Goal: Information Seeking & Learning: Learn about a topic

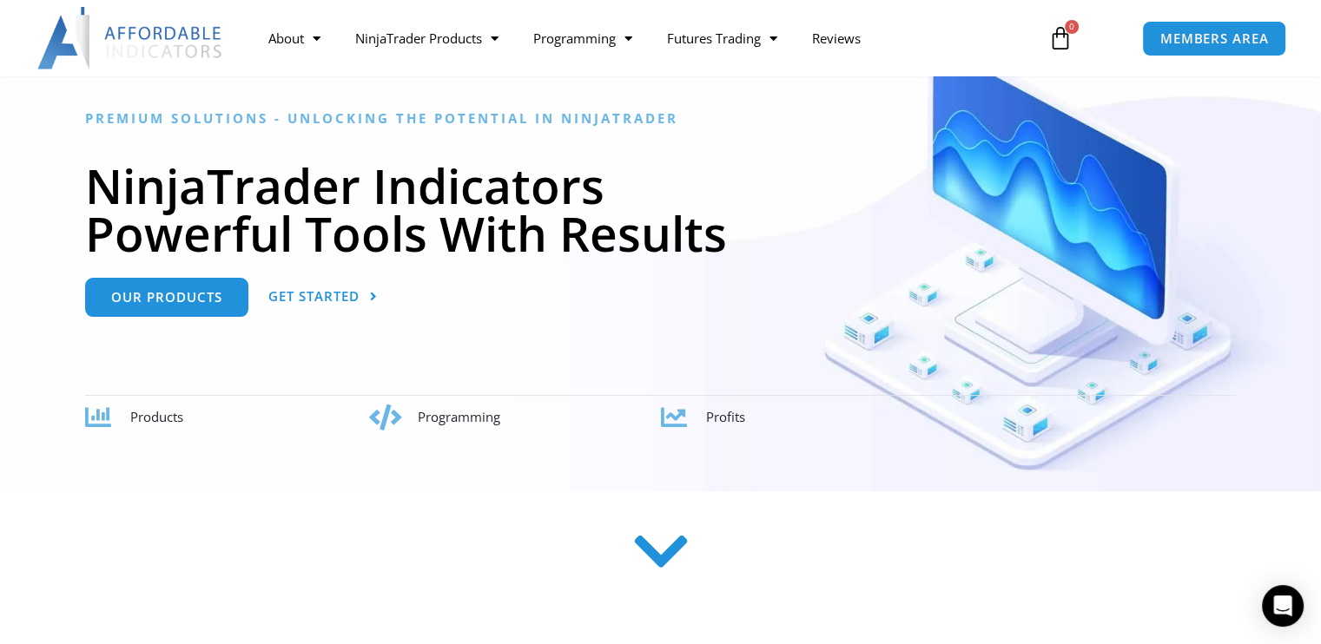
scroll to position [177, 0]
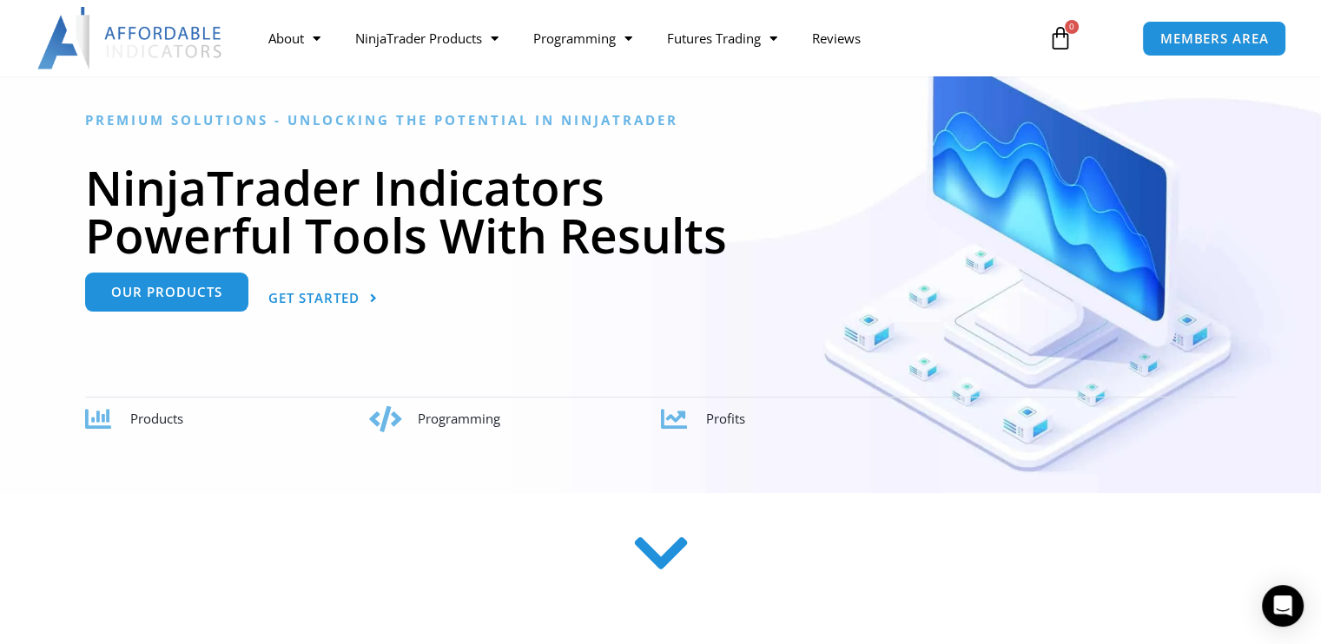
click at [152, 303] on link "Our Products" at bounding box center [166, 292] width 163 height 39
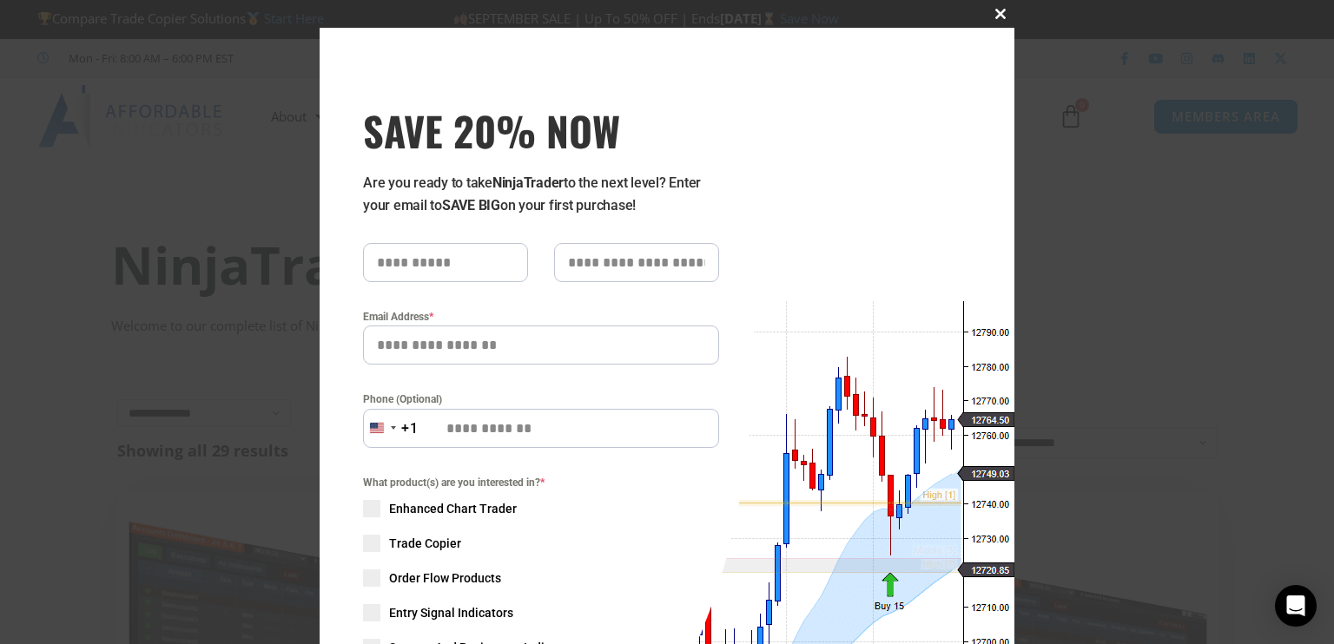
click at [993, 14] on span "SAVE 20% NOW popup" at bounding box center [1001, 14] width 28 height 10
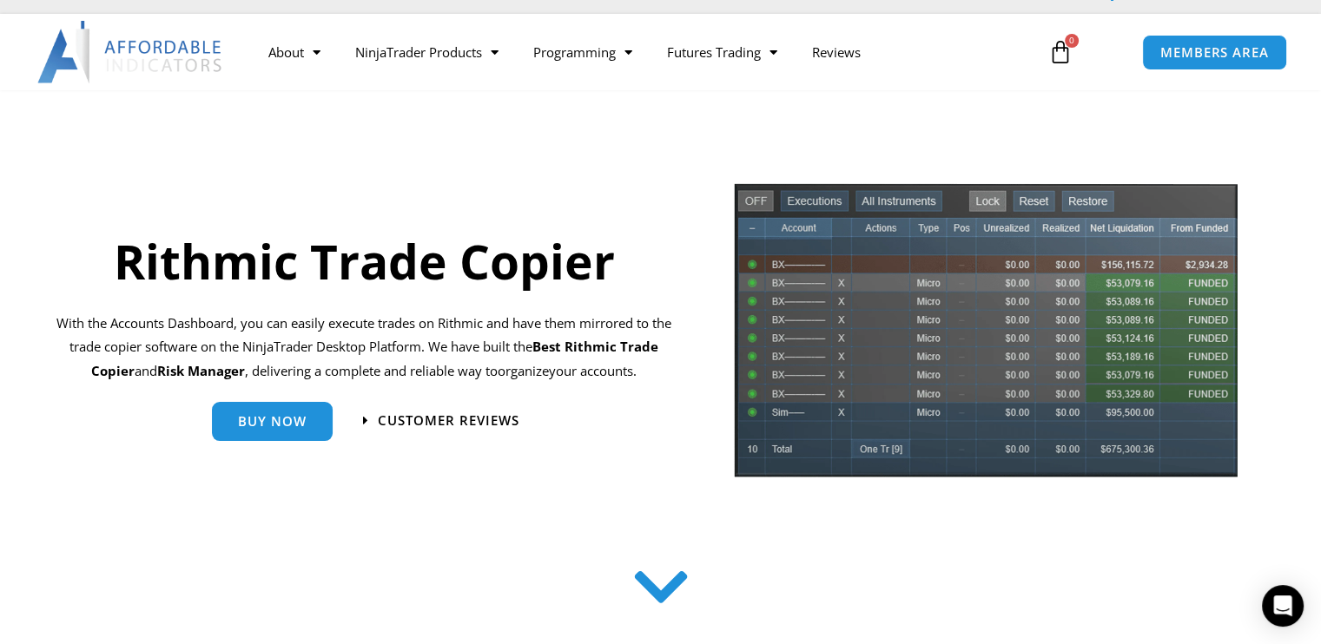
scroll to position [63, 0]
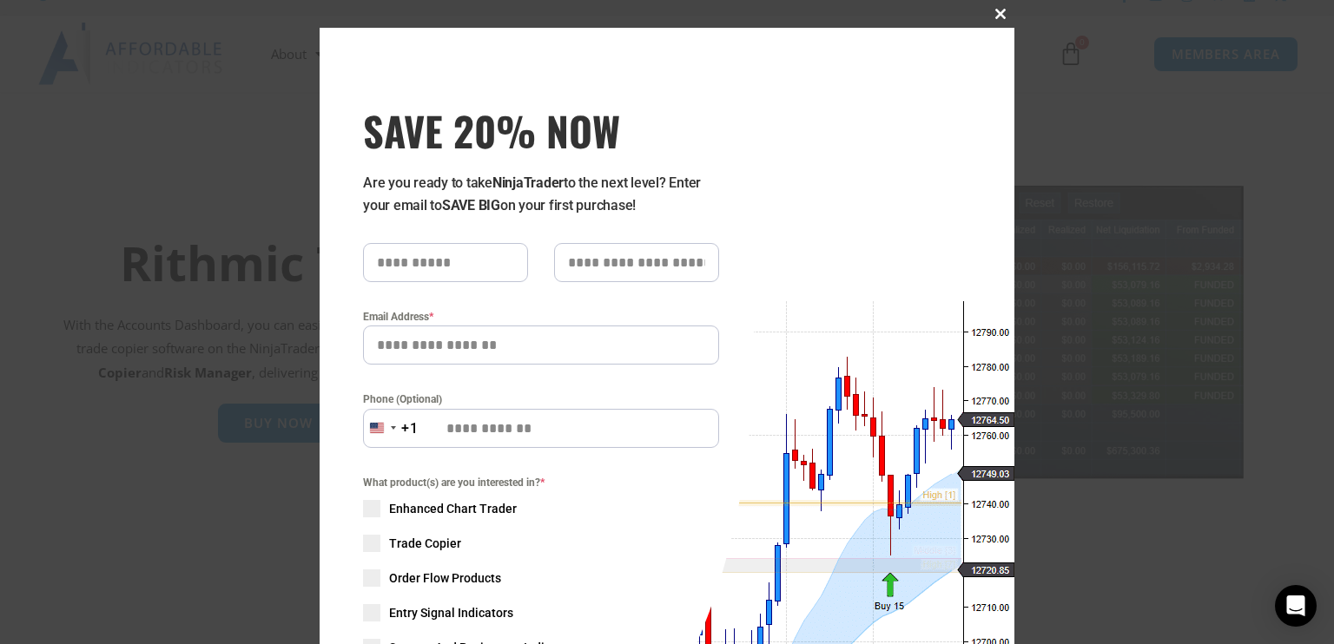
click at [992, 19] on span "SAVE 20% NOW popup" at bounding box center [1001, 14] width 28 height 10
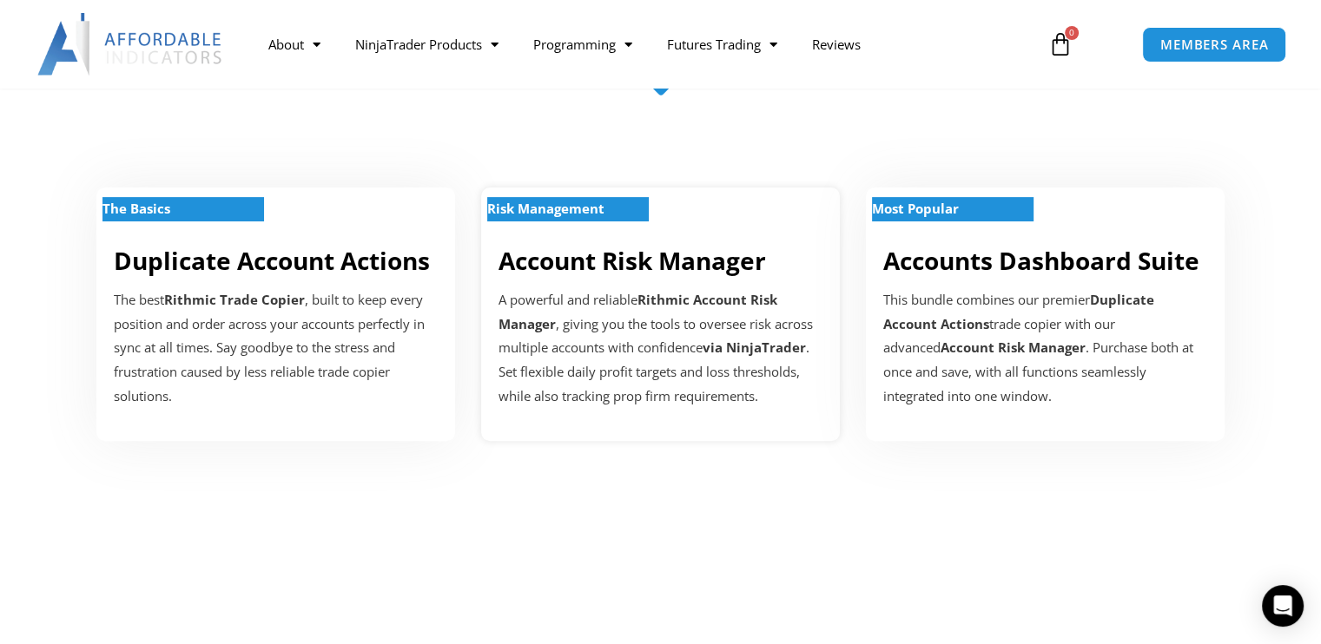
scroll to position [573, 0]
click at [235, 317] on p "The best Rithmic Trade Copier , built to keep every position and order across y…" at bounding box center [276, 348] width 324 height 121
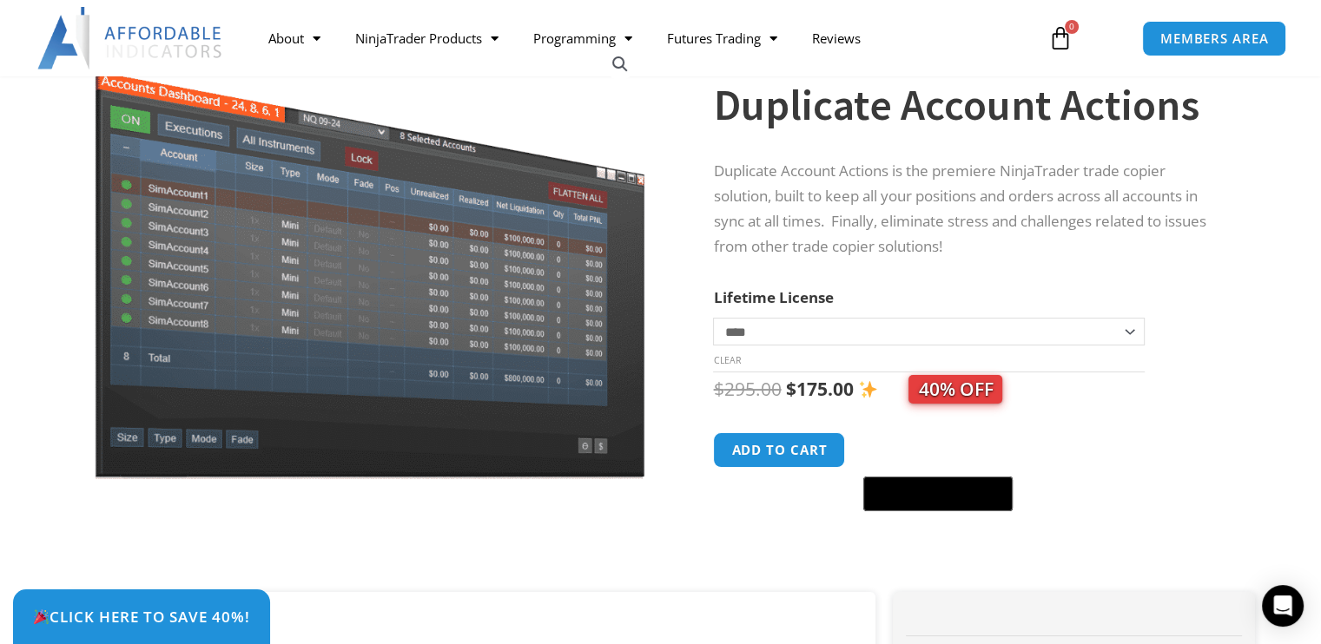
scroll to position [151, 0]
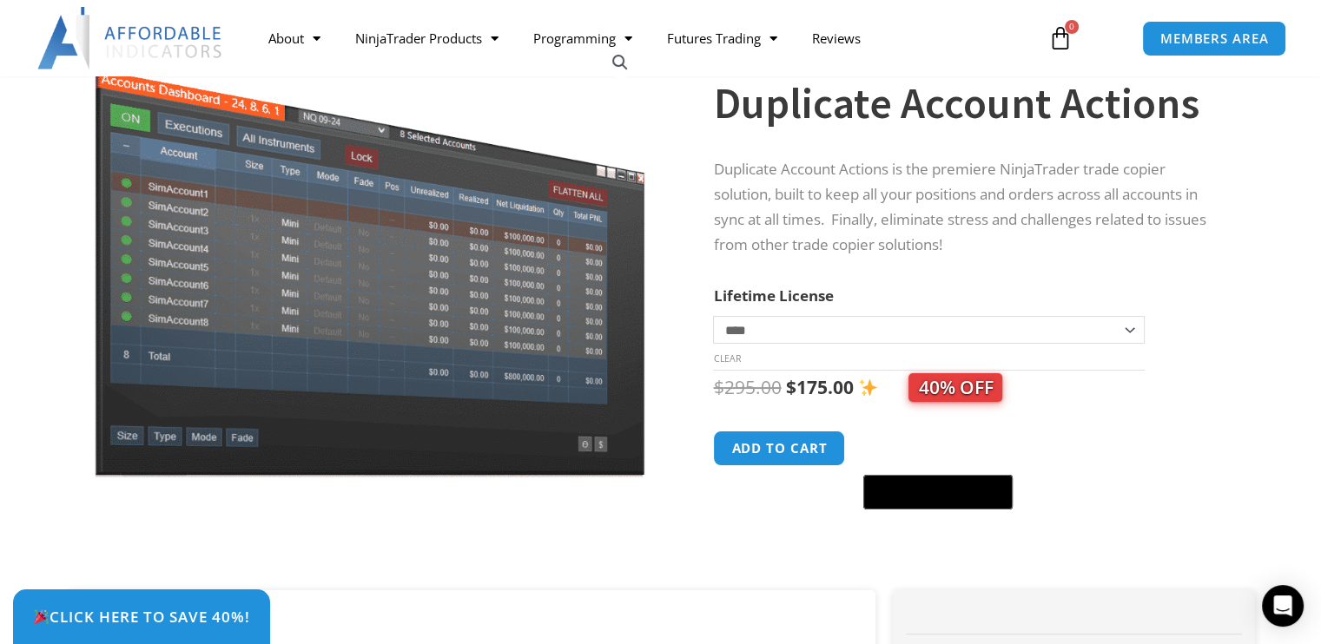
click at [1129, 331] on select "**********" at bounding box center [928, 330] width 431 height 28
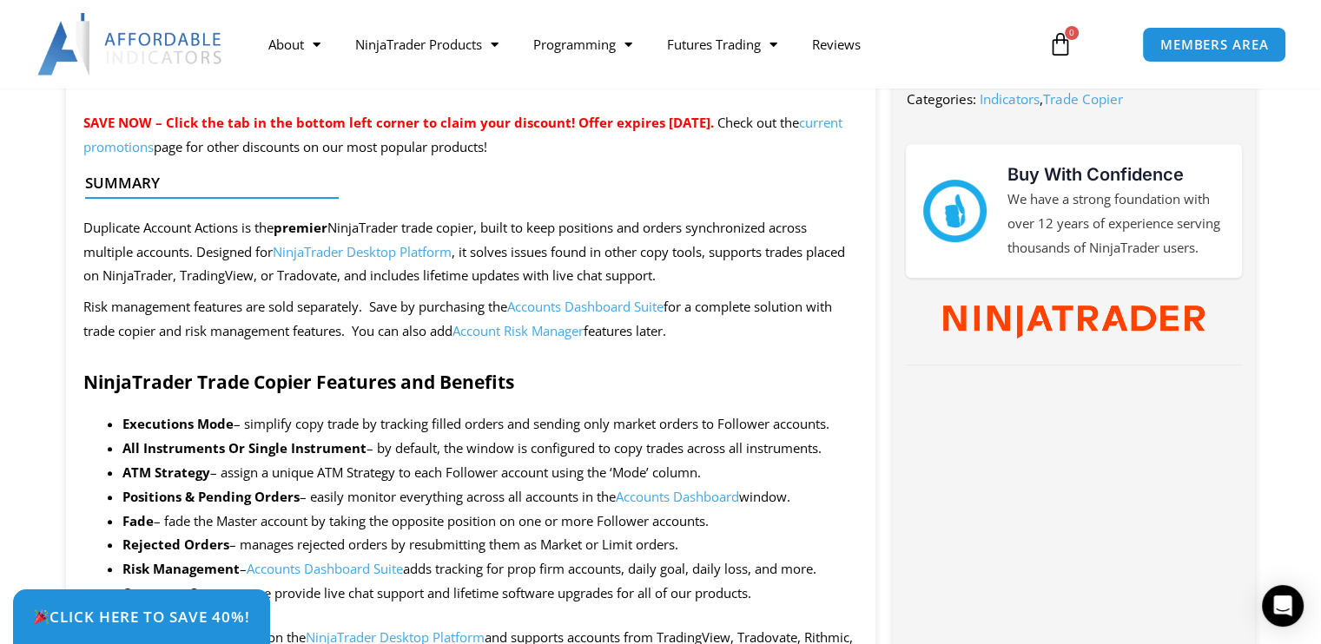
scroll to position [708, 0]
click at [559, 311] on link "Accounts Dashboard Suite" at bounding box center [585, 307] width 156 height 17
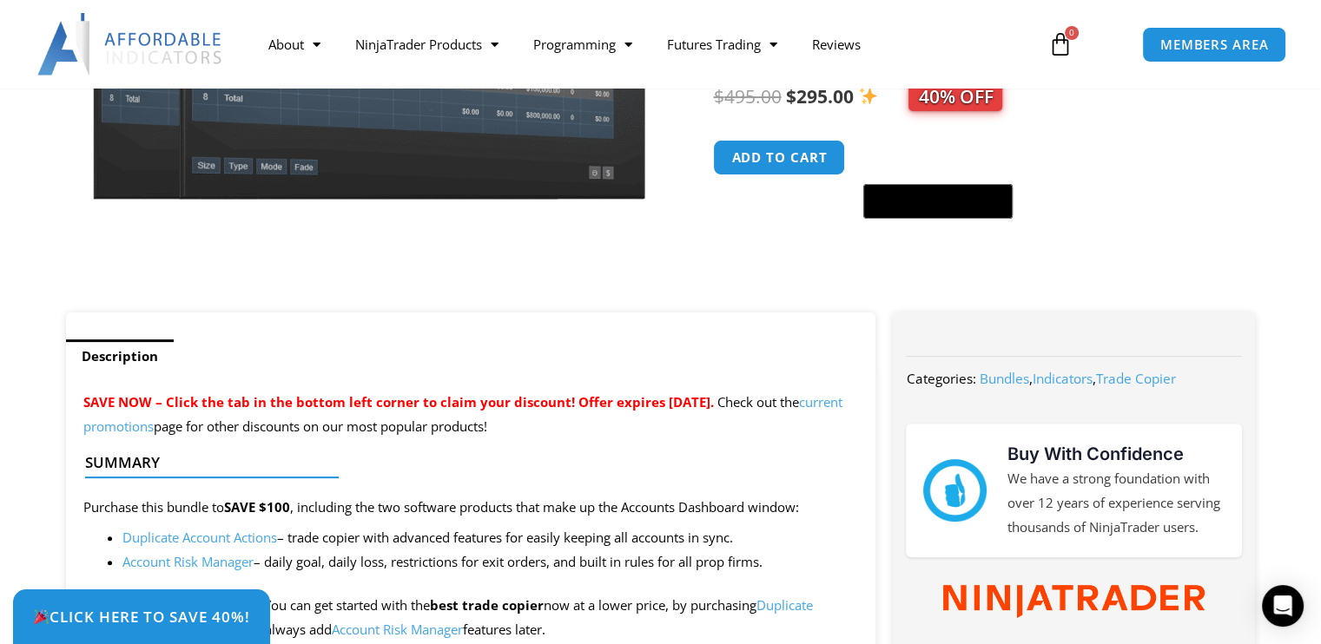
scroll to position [419, 0]
